Goal: Transaction & Acquisition: Book appointment/travel/reservation

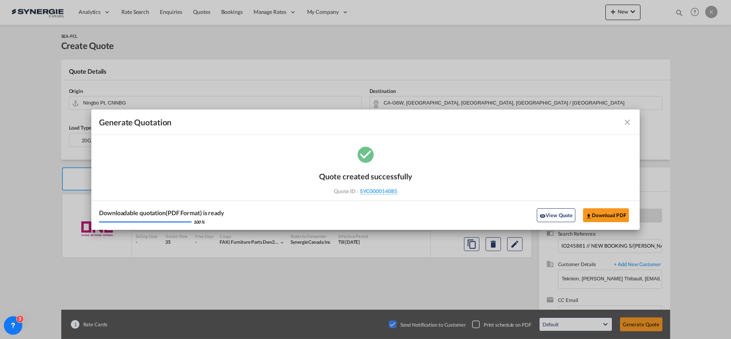
select select "Quotes"
click at [629, 122] on md-icon "icon-close fg-AAA8AD cursor m-0" at bounding box center [627, 122] width 9 height 9
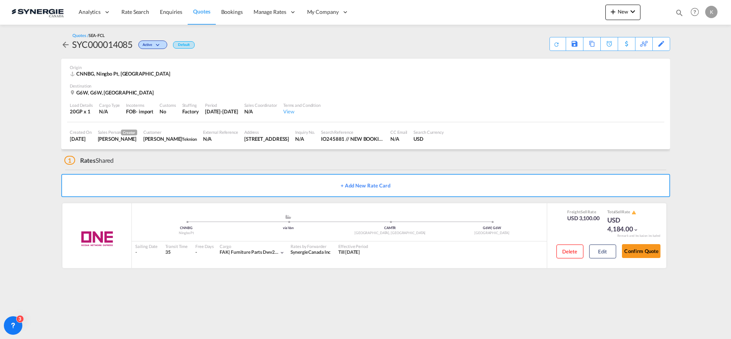
click at [676, 12] on md-icon "icon-magnify" at bounding box center [679, 12] width 8 height 8
click at [589, 8] on input at bounding box center [621, 12] width 96 height 13
type input "14024"
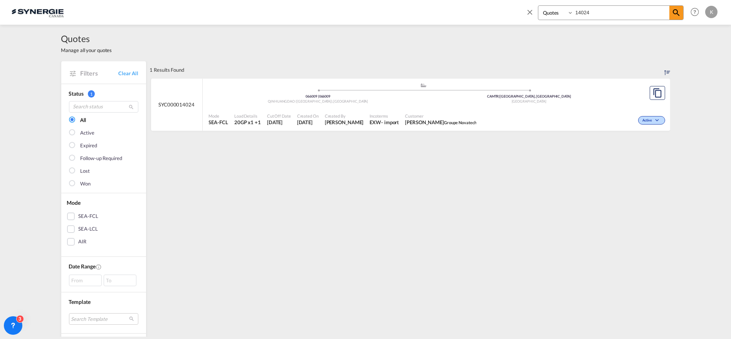
click at [408, 113] on span "Customer" at bounding box center [440, 116] width 71 height 6
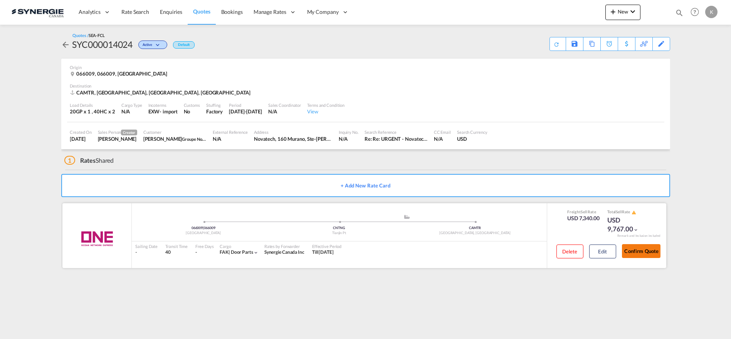
click at [638, 250] on button "Confirm Quote" at bounding box center [641, 251] width 39 height 14
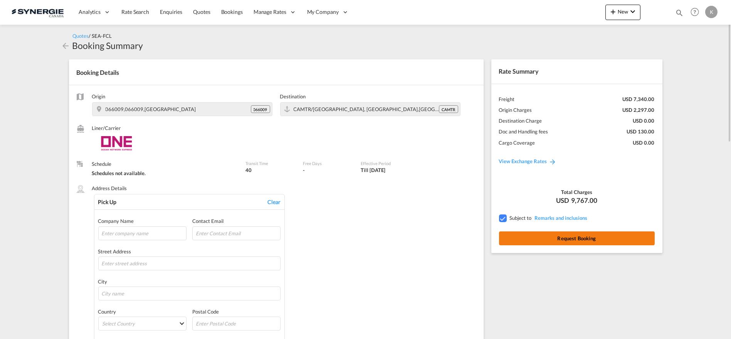
click at [580, 239] on button "Request Booking" at bounding box center [577, 238] width 156 height 14
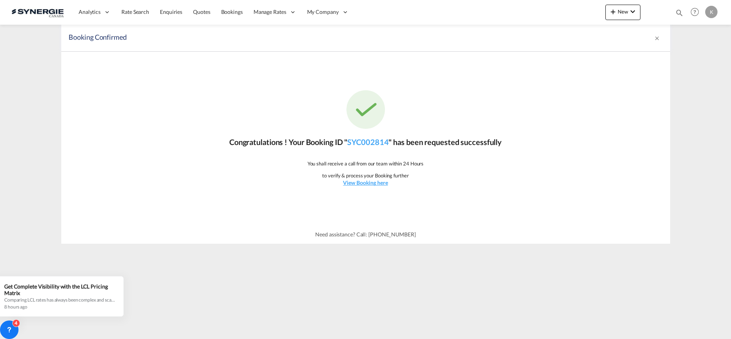
click at [369, 186] on div "Congratulations ! Your Booking ID " SYC002814 " has been requested successfully…" at bounding box center [365, 138] width 609 height 173
click at [370, 180] on u "View Booking here" at bounding box center [365, 182] width 45 height 7
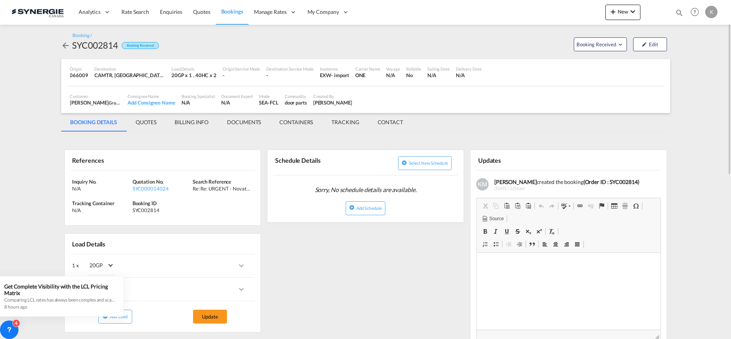
click at [152, 125] on md-tab-item "QUOTES" at bounding box center [145, 122] width 39 height 18
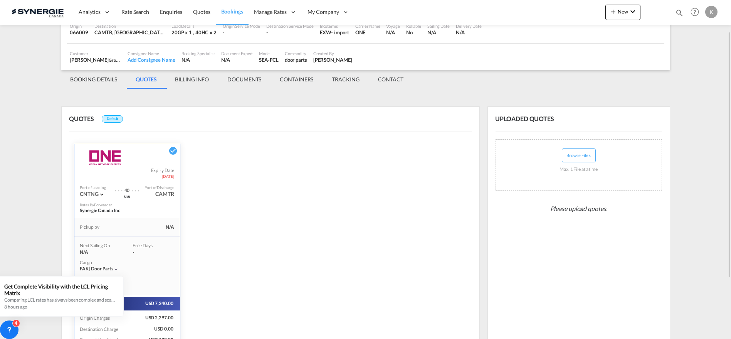
scroll to position [126, 0]
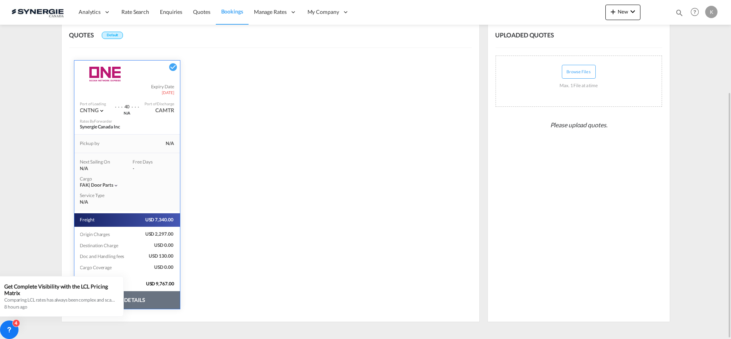
click at [160, 301] on button "VIEW DETAILS" at bounding box center [127, 300] width 106 height 18
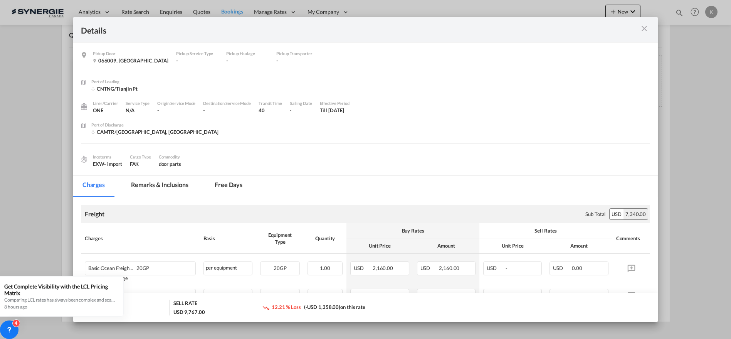
click at [163, 184] on md-tab-item "Remarks & Inclusions" at bounding box center [160, 185] width 76 height 21
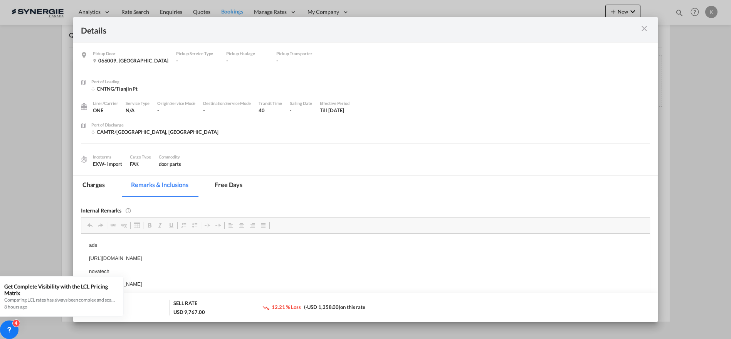
scroll to position [0, 0]
click at [90, 182] on md-tab-item "Charges" at bounding box center [93, 185] width 41 height 21
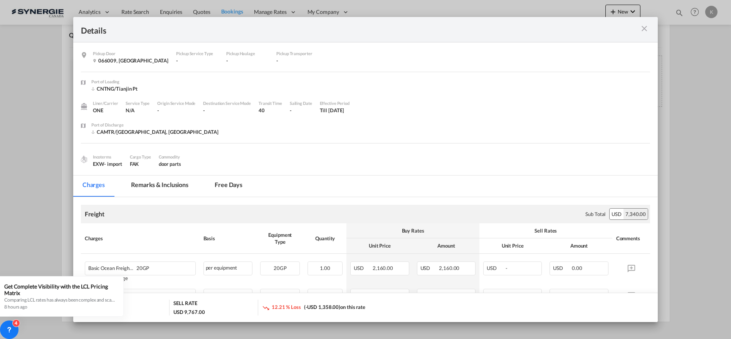
drag, startPoint x: 643, startPoint y: 31, endPoint x: 640, endPoint y: 34, distance: 4.7
click at [644, 31] on md-icon "icon-close m-3 fg-AAA8AD cursor" at bounding box center [644, 28] width 9 height 9
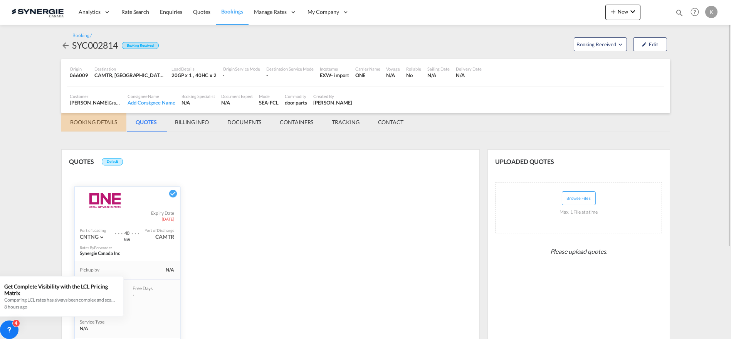
click at [91, 125] on md-tab-item "BOOKING DETAILS" at bounding box center [93, 122] width 65 height 18
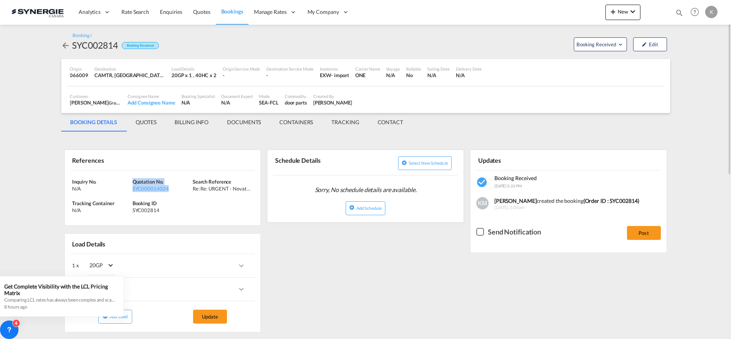
drag, startPoint x: 173, startPoint y: 189, endPoint x: 133, endPoint y: 181, distance: 40.7
click at [133, 181] on div "Quotation No. SYC000014024" at bounding box center [163, 185] width 60 height 14
copy div "Quotation No. SYC000014024"
